Goal: Task Accomplishment & Management: Use online tool/utility

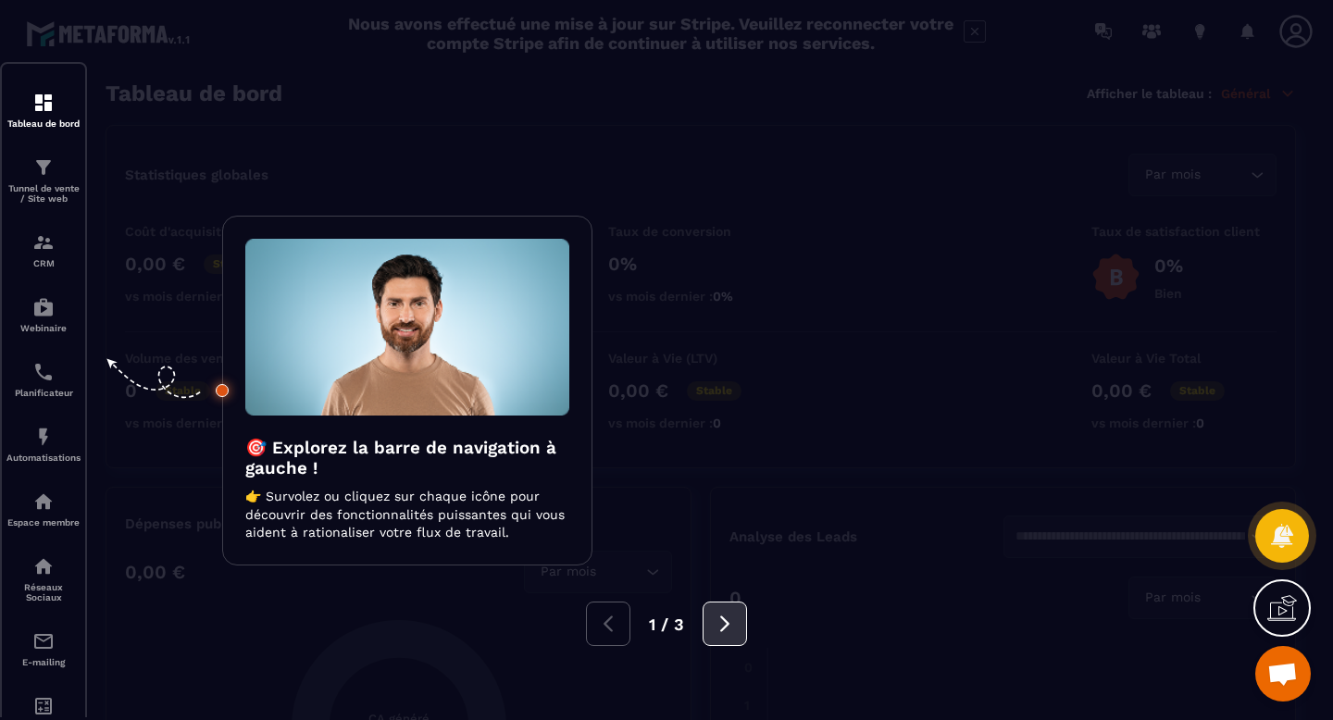
click at [711, 616] on button at bounding box center [725, 624] width 44 height 44
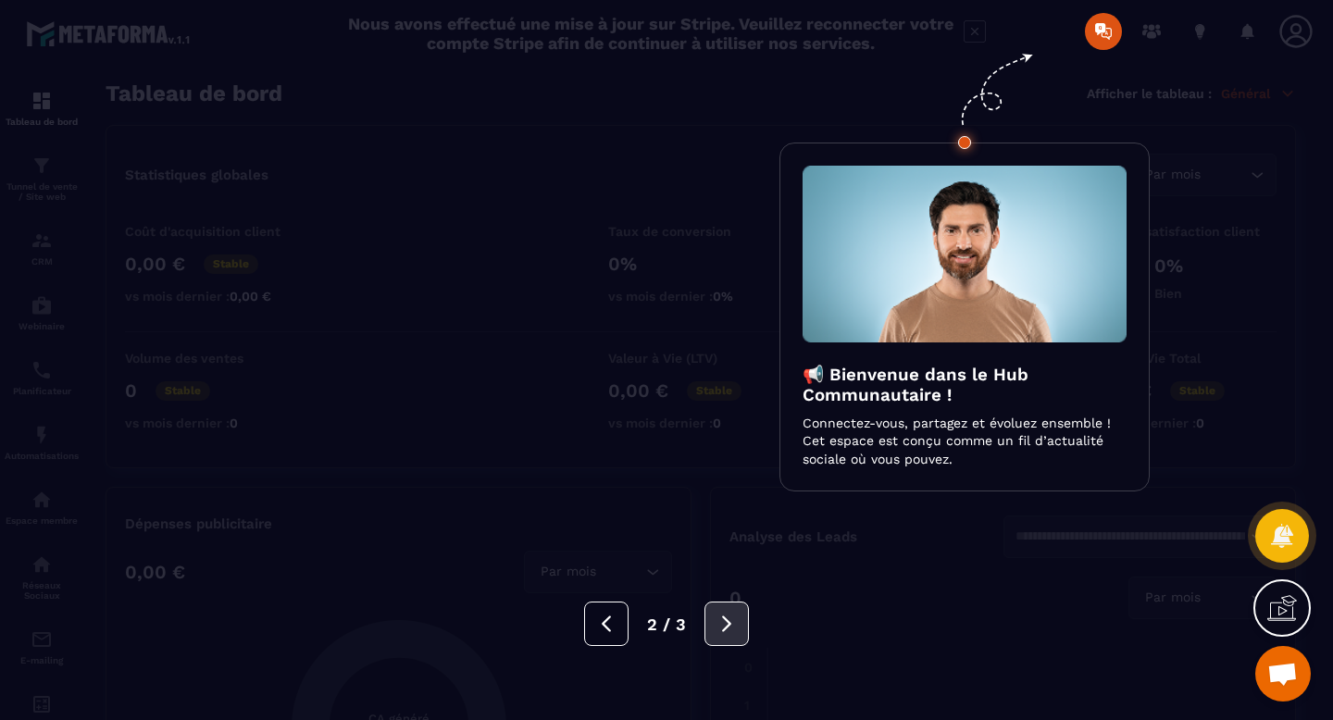
click at [711, 616] on button at bounding box center [727, 624] width 44 height 44
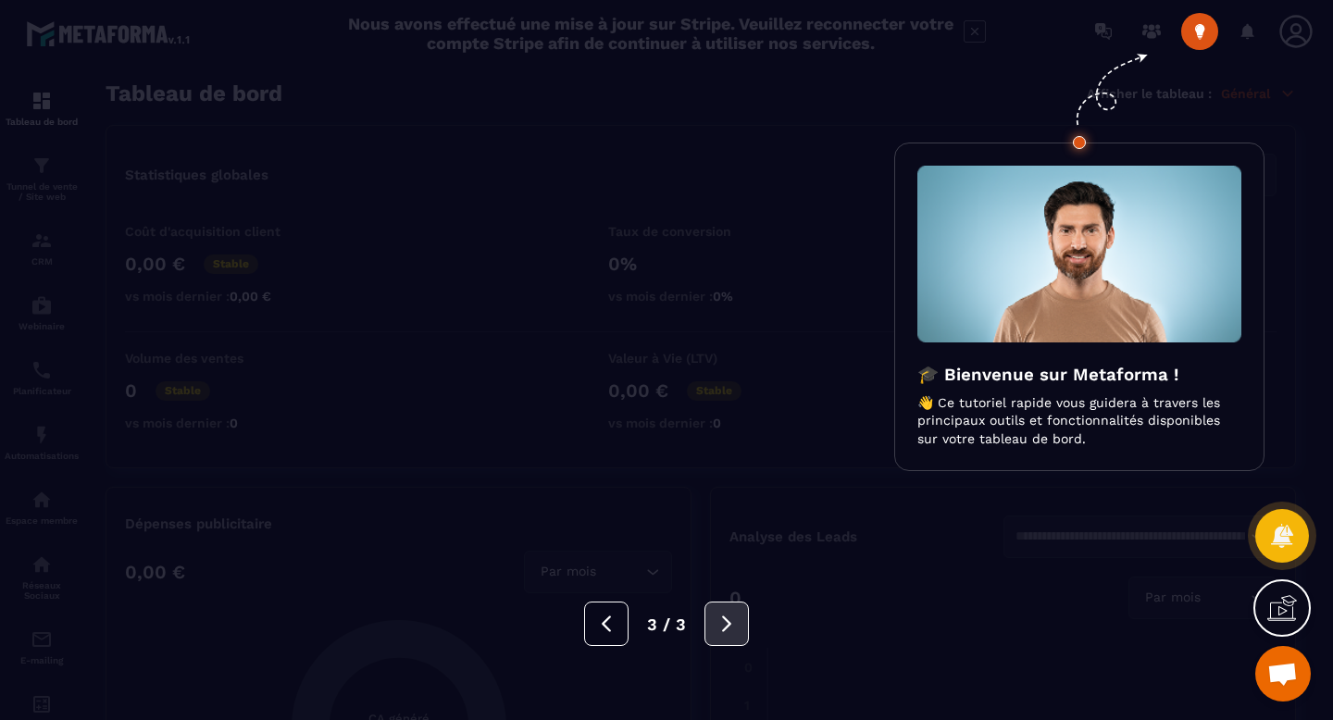
click at [711, 616] on button at bounding box center [727, 624] width 44 height 44
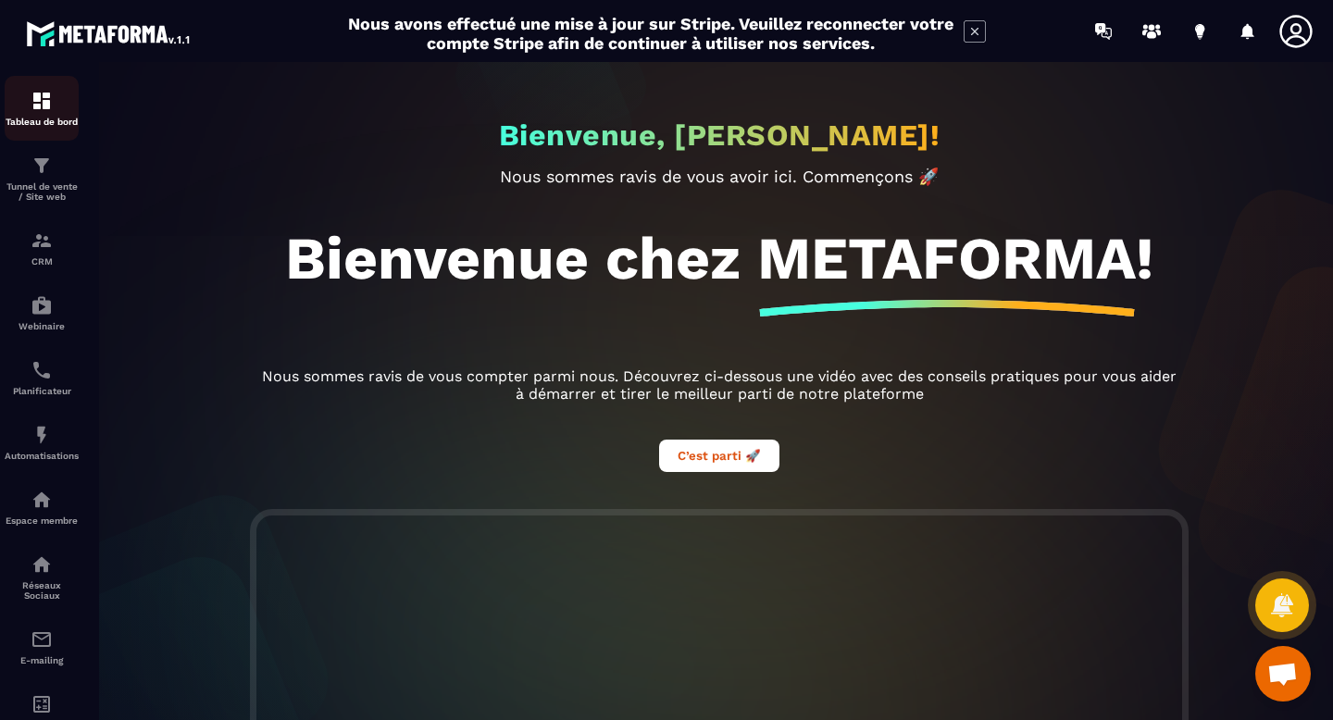
click at [45, 111] on img at bounding box center [42, 101] width 22 height 22
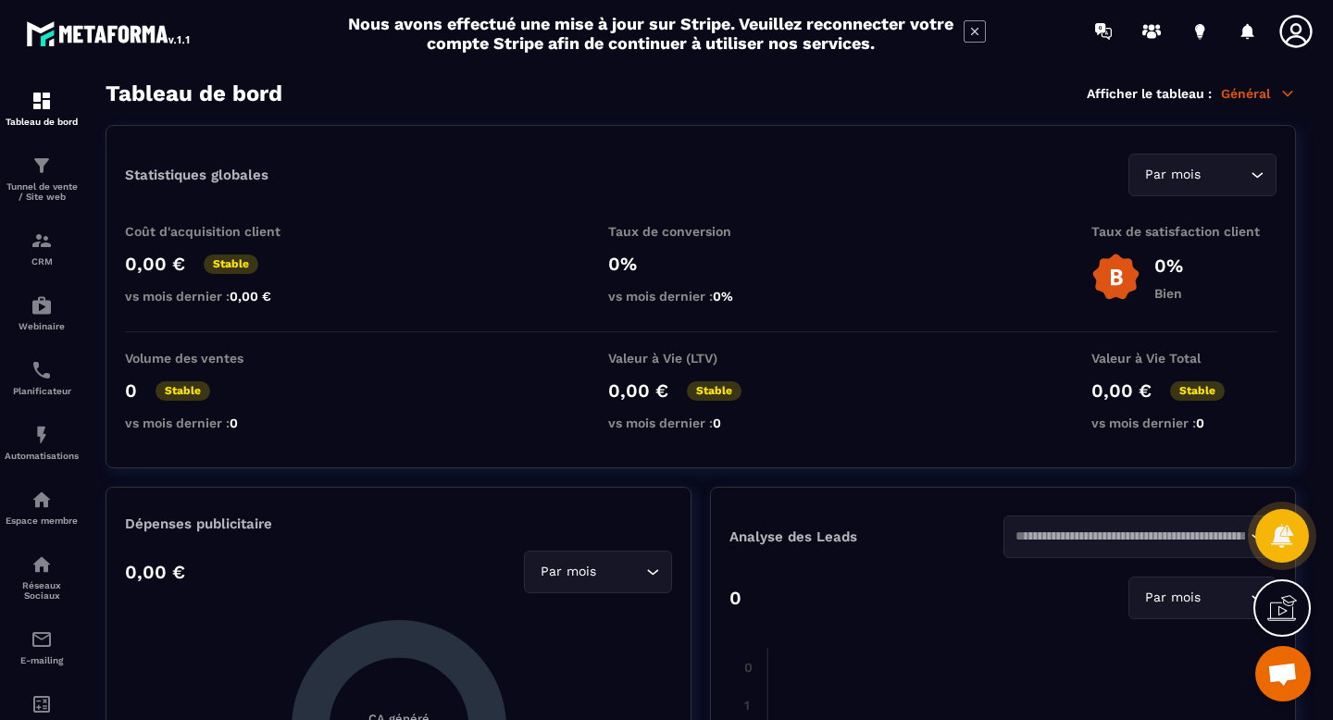
click at [1266, 99] on p "Général" at bounding box center [1258, 93] width 75 height 17
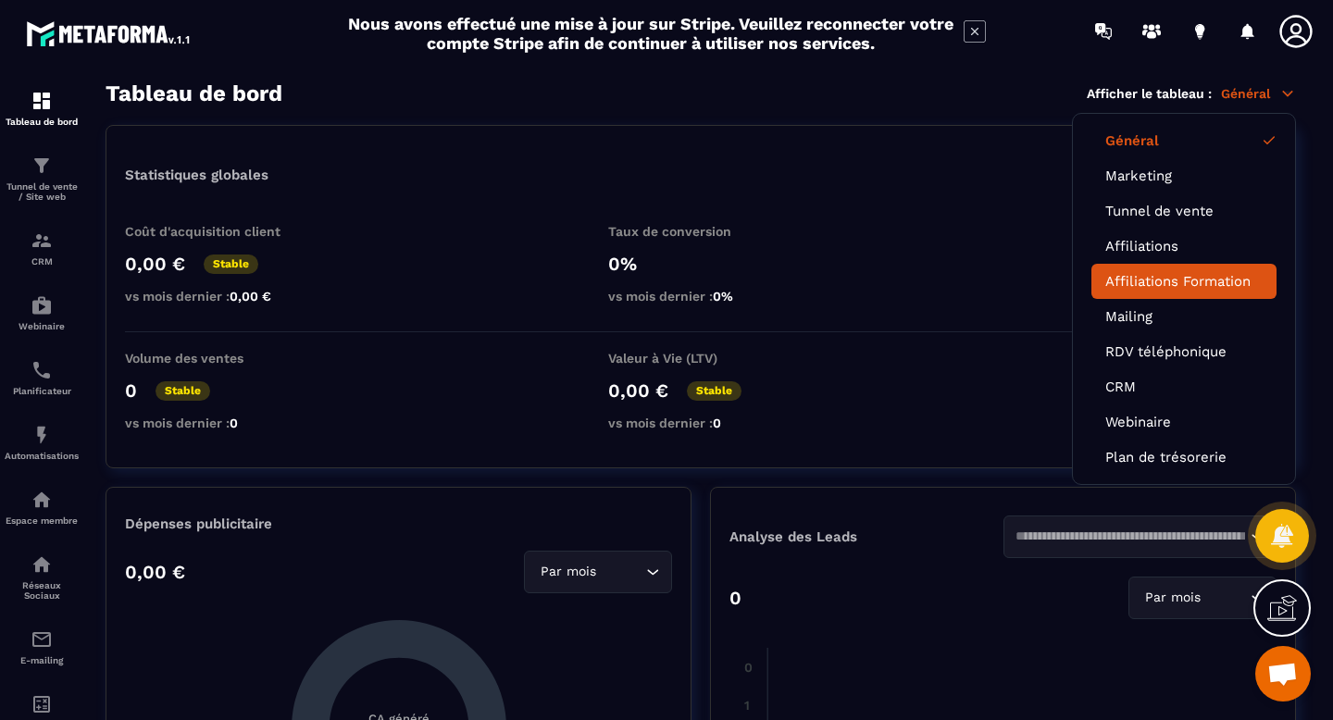
click at [1208, 279] on link "Affiliations Formation" at bounding box center [1184, 281] width 157 height 17
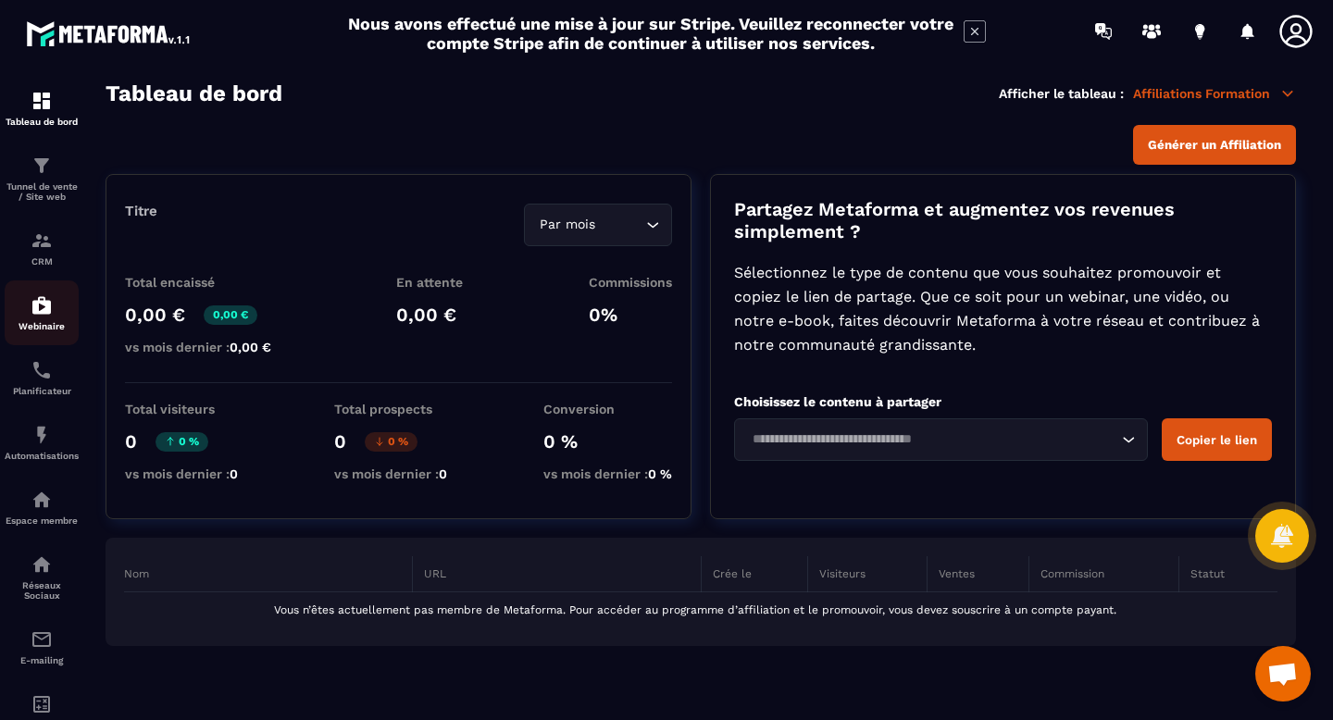
click at [44, 316] on img at bounding box center [42, 305] width 22 height 22
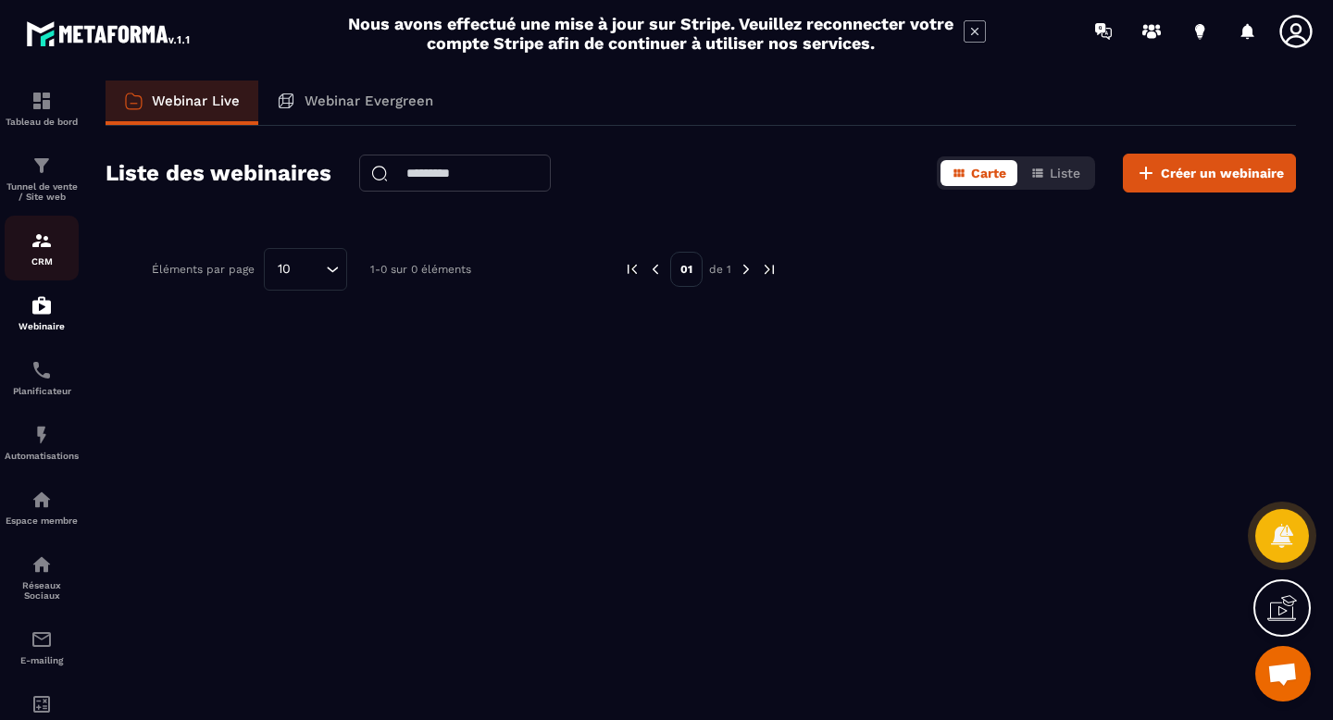
click at [42, 252] on img at bounding box center [42, 241] width 22 height 22
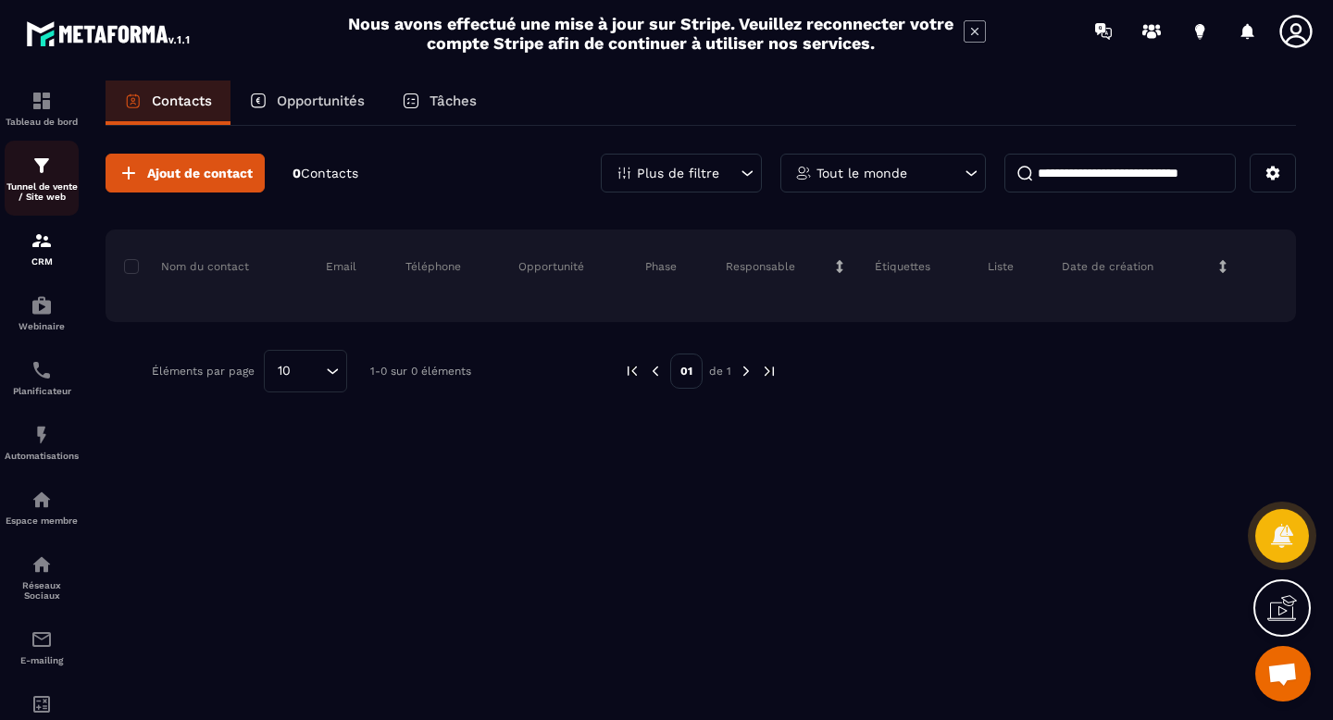
click at [38, 189] on p "Tunnel de vente / Site web" at bounding box center [42, 191] width 74 height 20
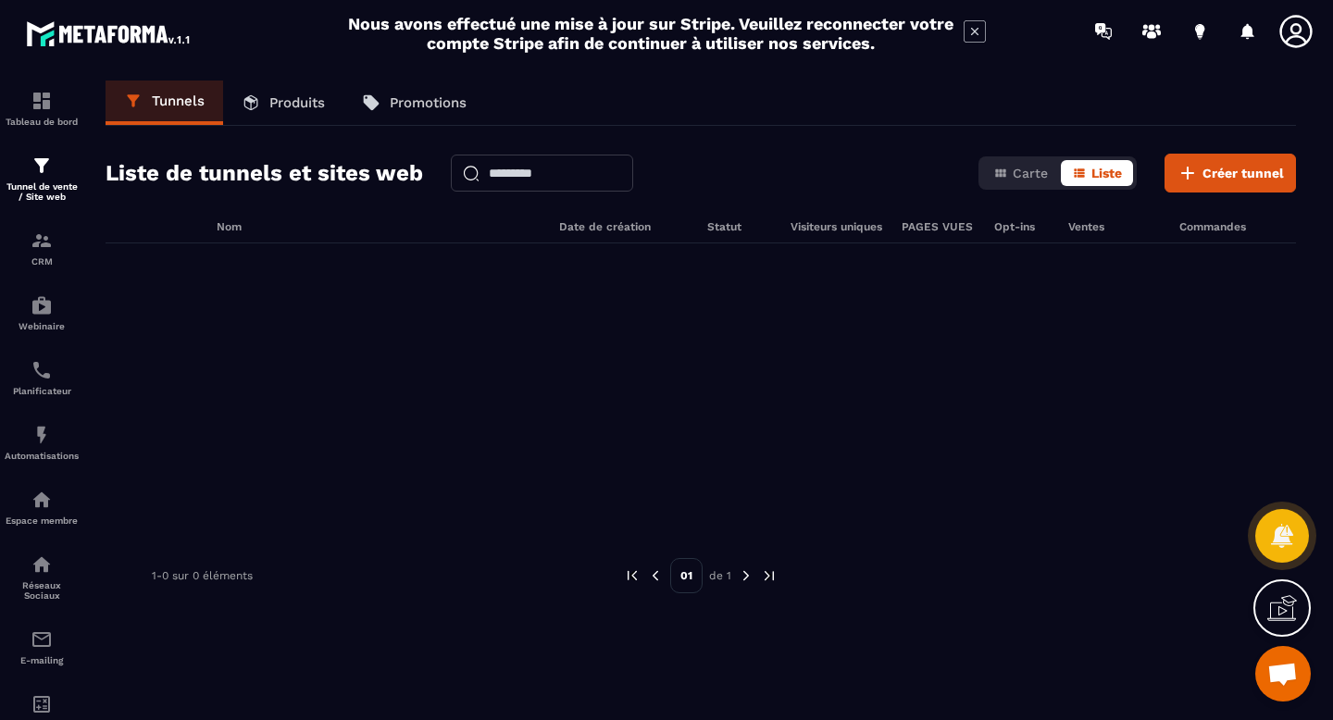
click at [305, 105] on p "Produits" at bounding box center [297, 102] width 56 height 17
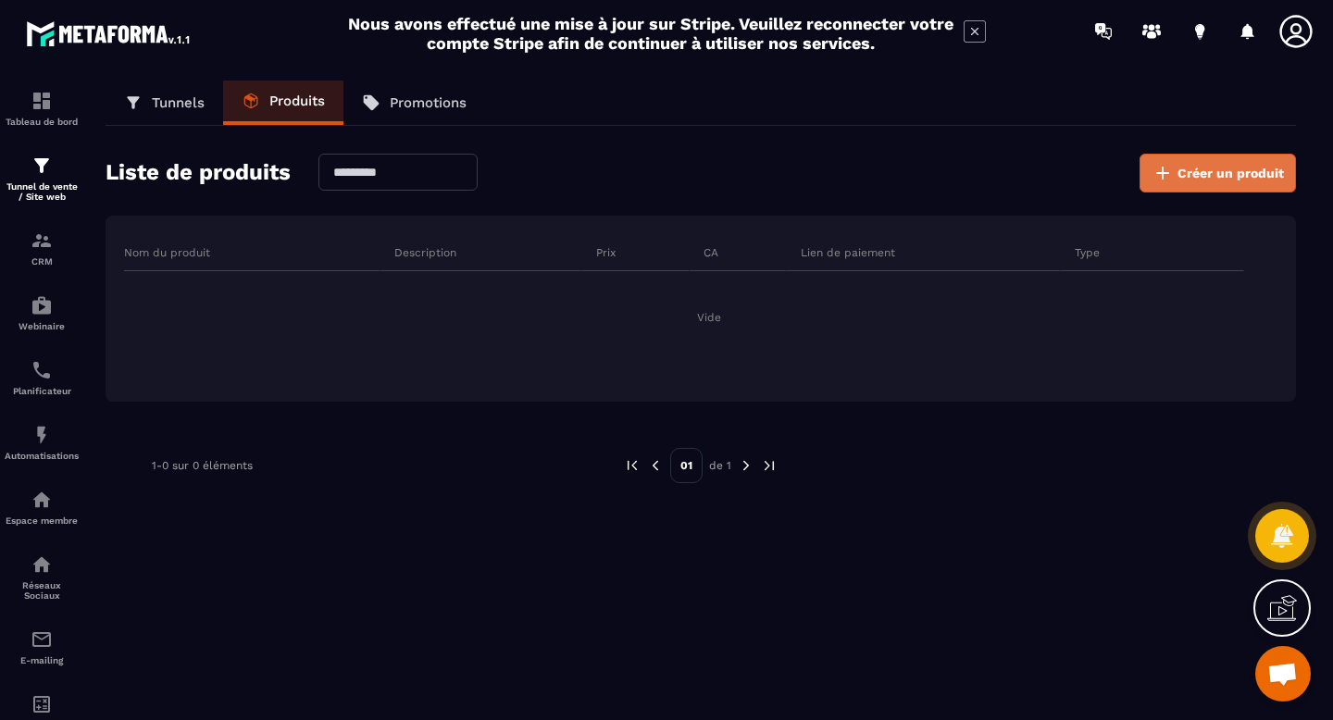
click at [1195, 173] on span "Créer un produit" at bounding box center [1231, 173] width 106 height 19
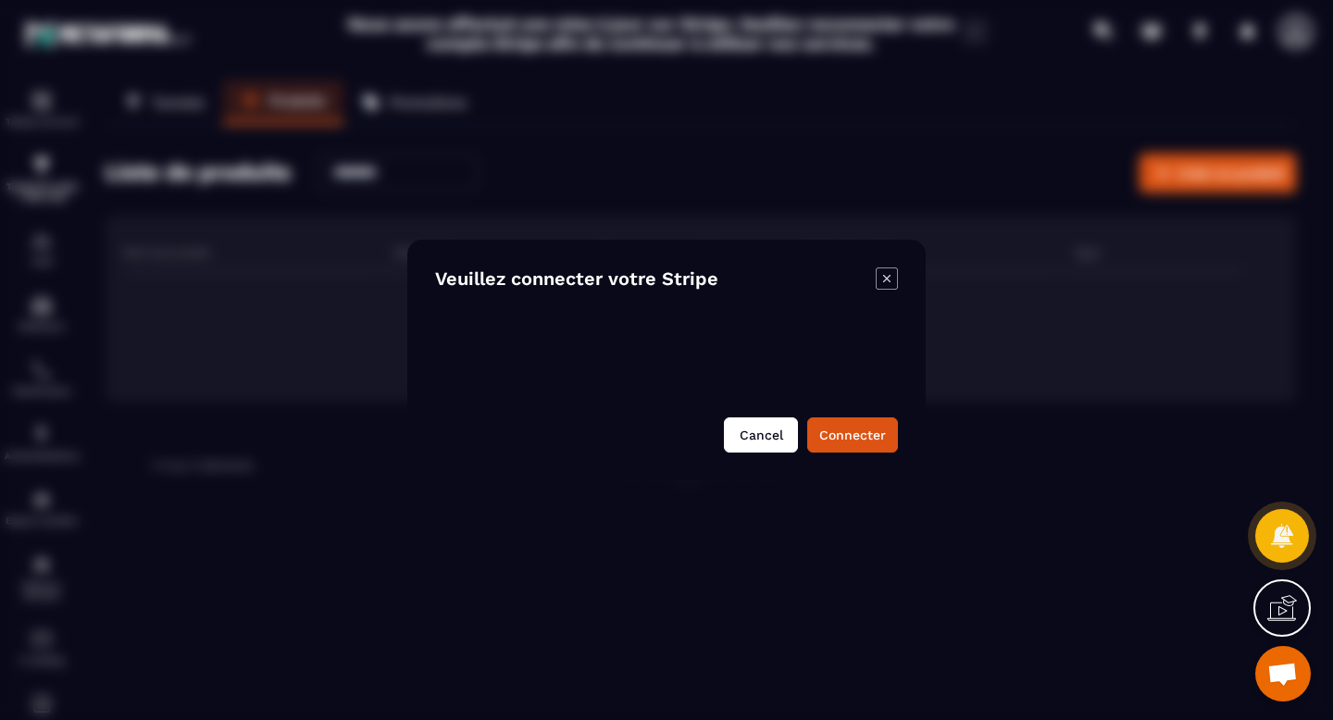
click at [782, 435] on button "Cancel" at bounding box center [761, 435] width 74 height 35
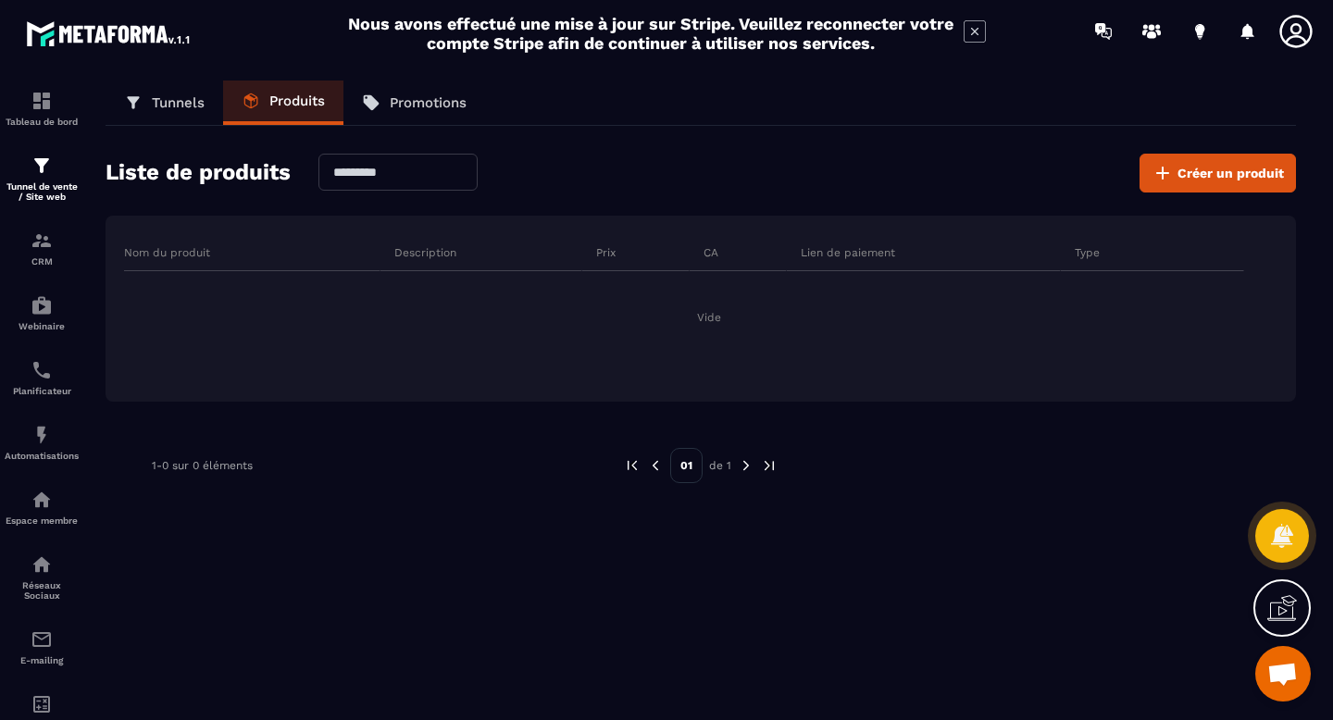
click at [178, 99] on p "Tunnels" at bounding box center [178, 102] width 53 height 17
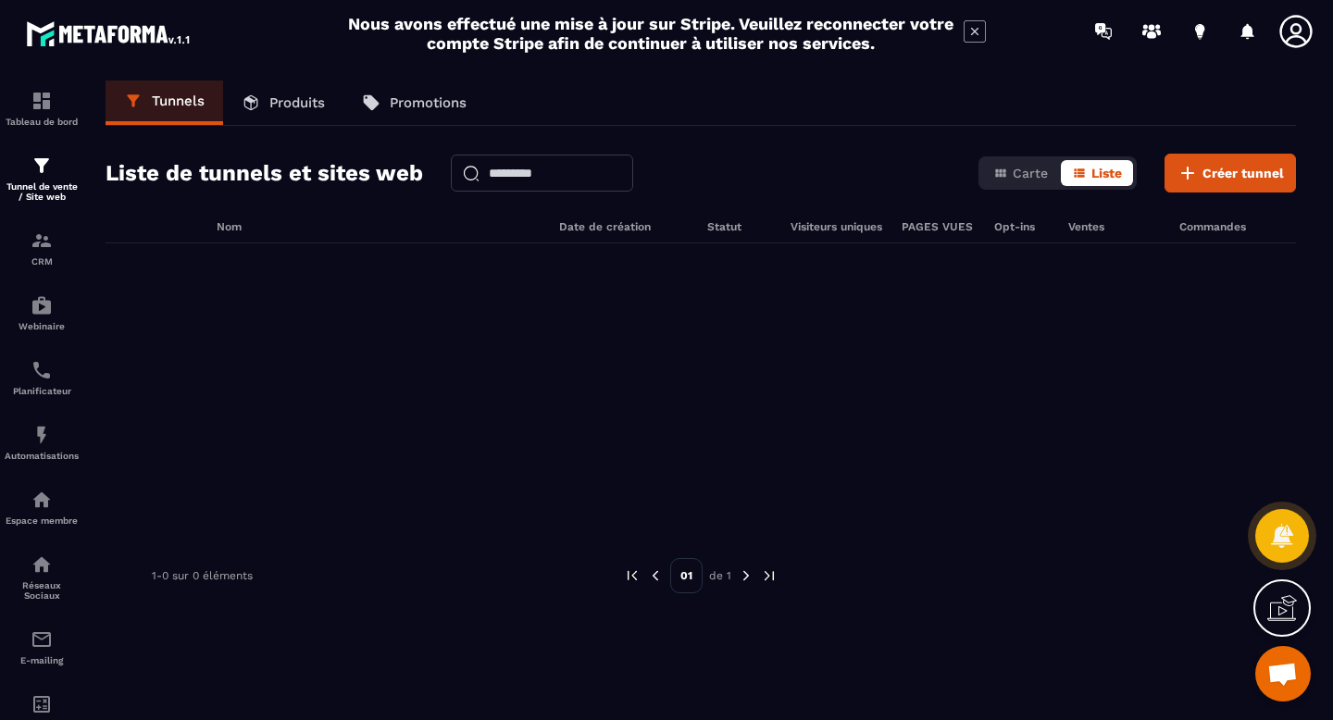
click at [745, 577] on img at bounding box center [746, 576] width 17 height 17
click at [660, 581] on img at bounding box center [655, 576] width 17 height 17
click at [278, 113] on link "Produits" at bounding box center [283, 103] width 120 height 44
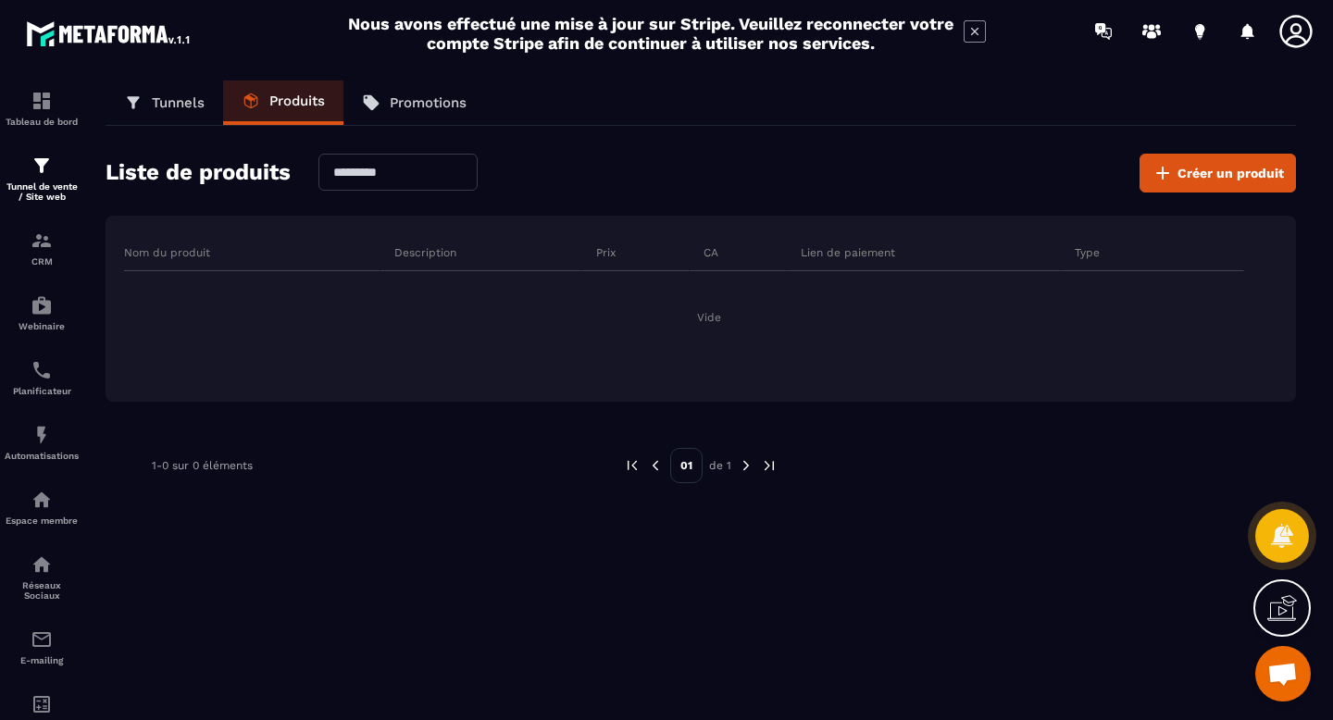
click at [441, 109] on p "Promotions" at bounding box center [428, 102] width 77 height 17
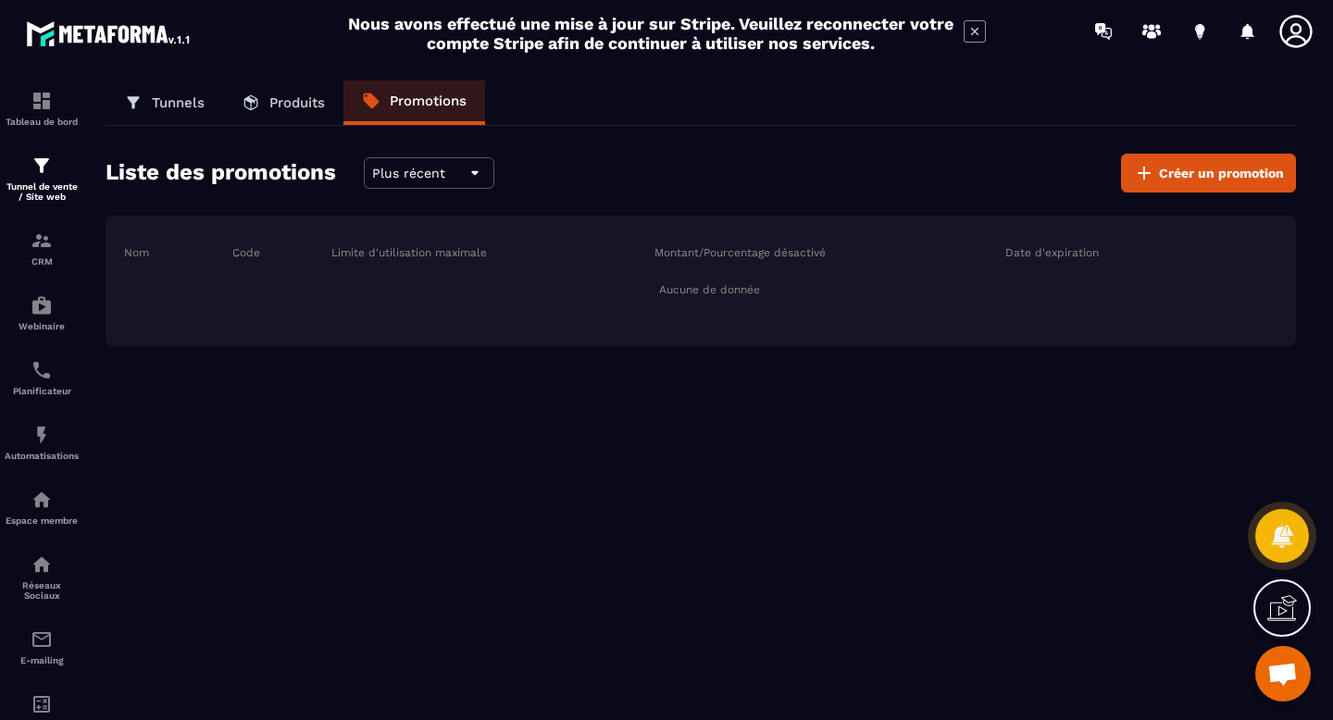
click at [307, 108] on p "Produits" at bounding box center [297, 102] width 56 height 17
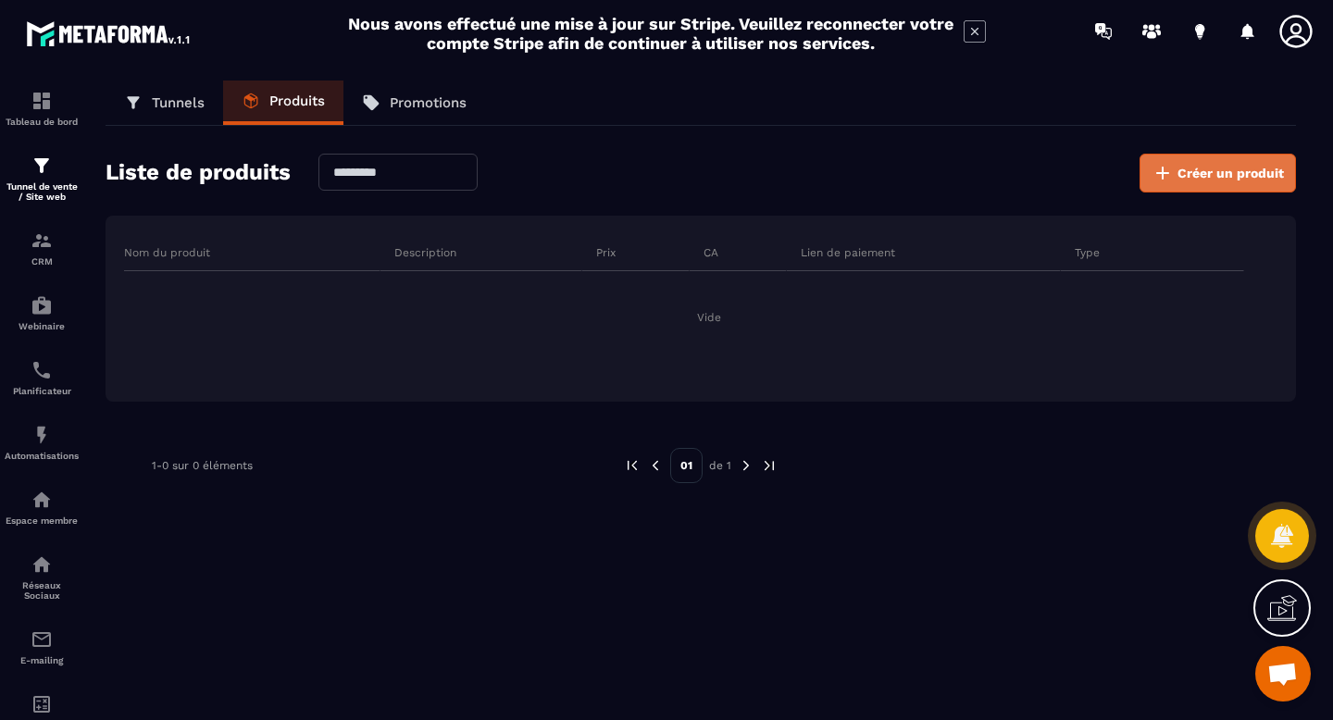
click at [1209, 176] on span "Créer un produit" at bounding box center [1231, 173] width 106 height 19
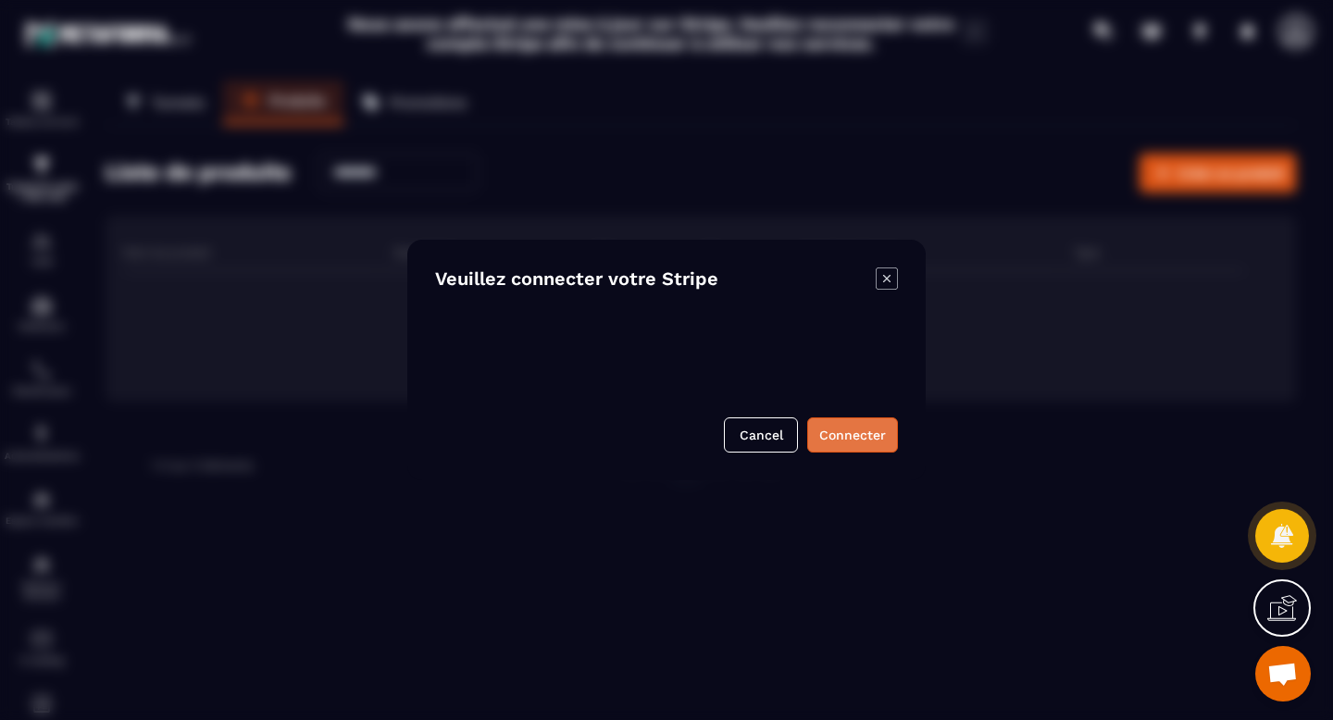
click at [852, 431] on button "Connecter" at bounding box center [852, 435] width 91 height 35
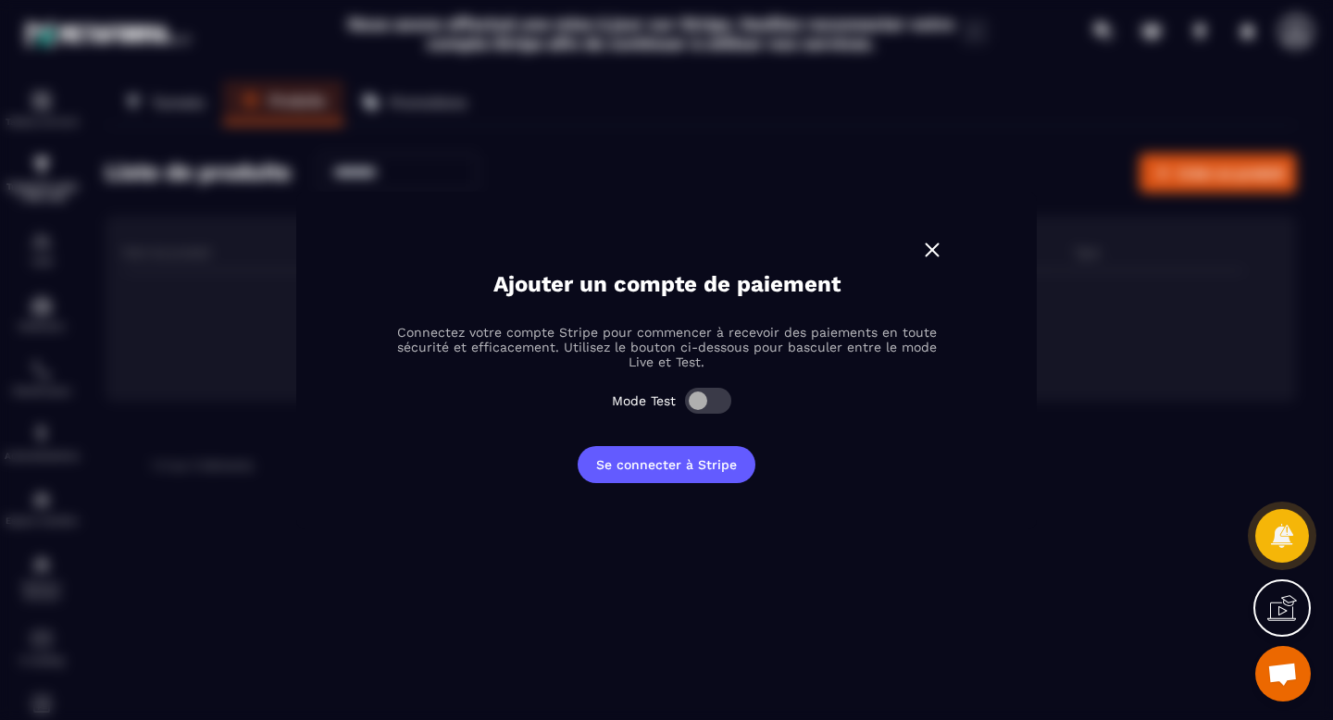
click at [714, 404] on span "Modal window" at bounding box center [708, 401] width 46 height 26
click at [671, 473] on button "Se connecter à Stripe" at bounding box center [667, 464] width 178 height 37
